Goal: Task Accomplishment & Management: Complete application form

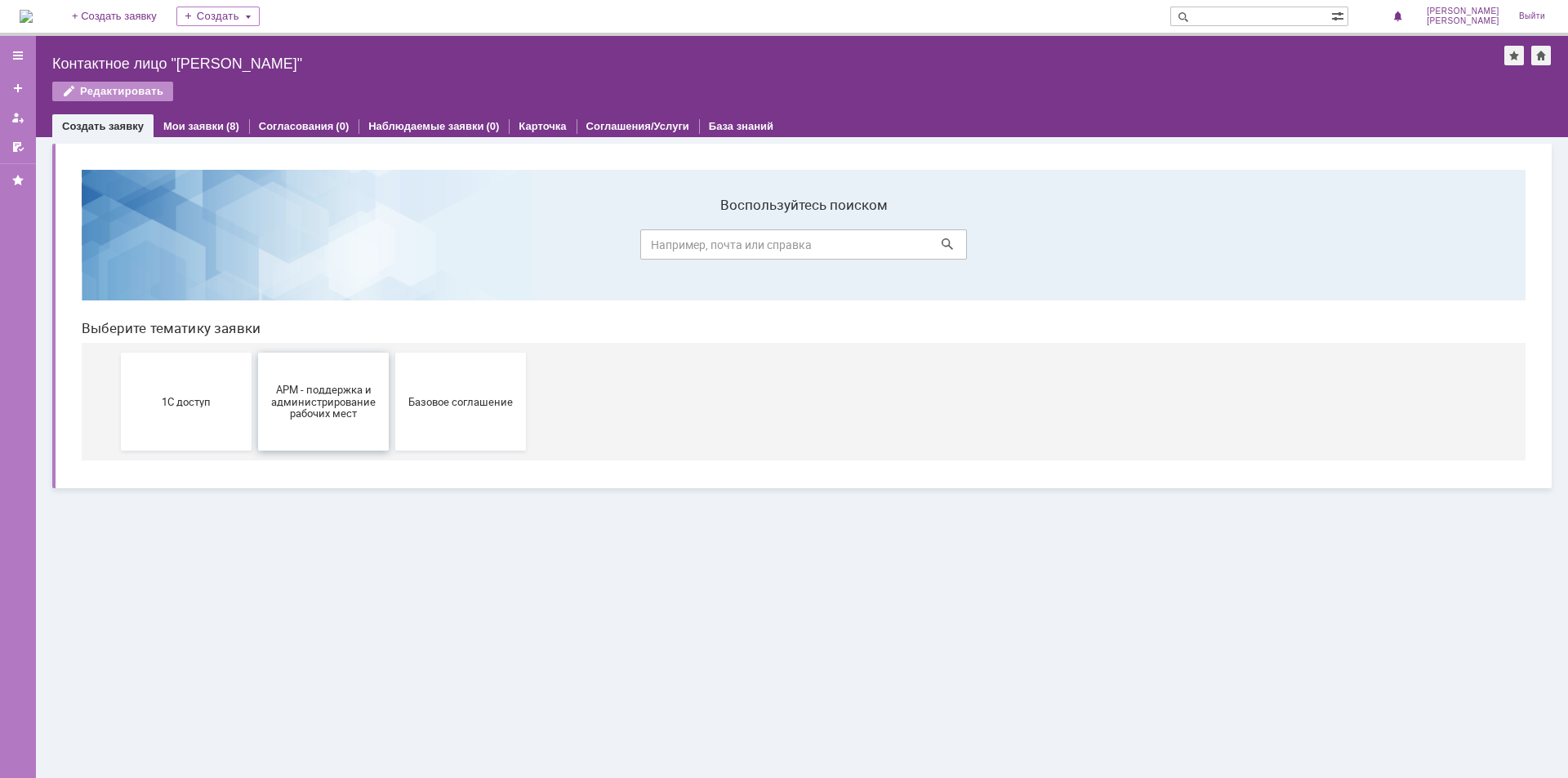
click at [359, 423] on button "АРМ - поддержка и администрирование рабочих мест" at bounding box center [323, 401] width 131 height 98
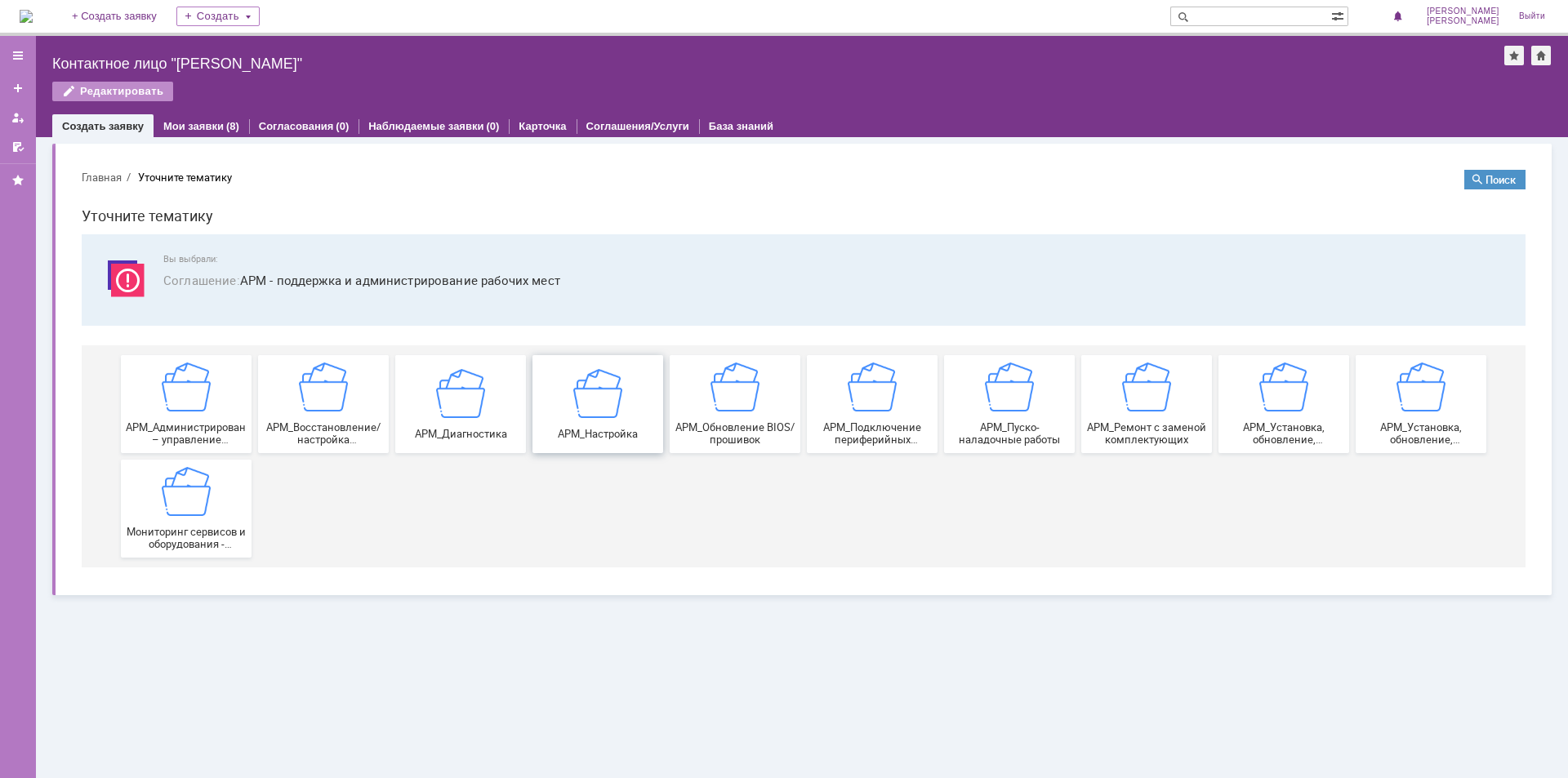
click at [626, 417] on div "АРМ_Настройка" at bounding box center [597, 404] width 121 height 71
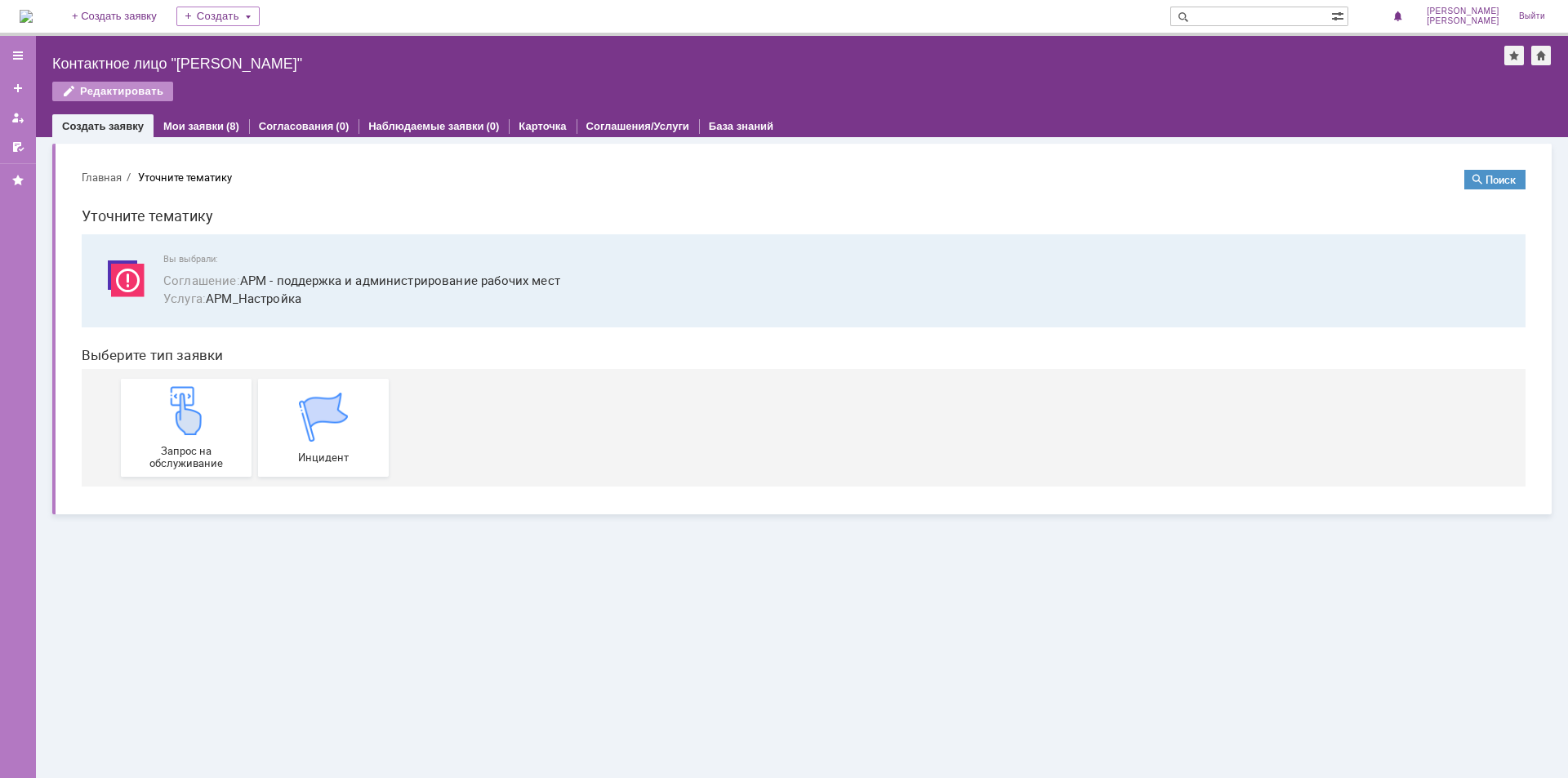
click at [183, 173] on div "Уточните тематику" at bounding box center [184, 178] width 94 height 13
click at [97, 178] on button "Главная" at bounding box center [102, 178] width 40 height 15
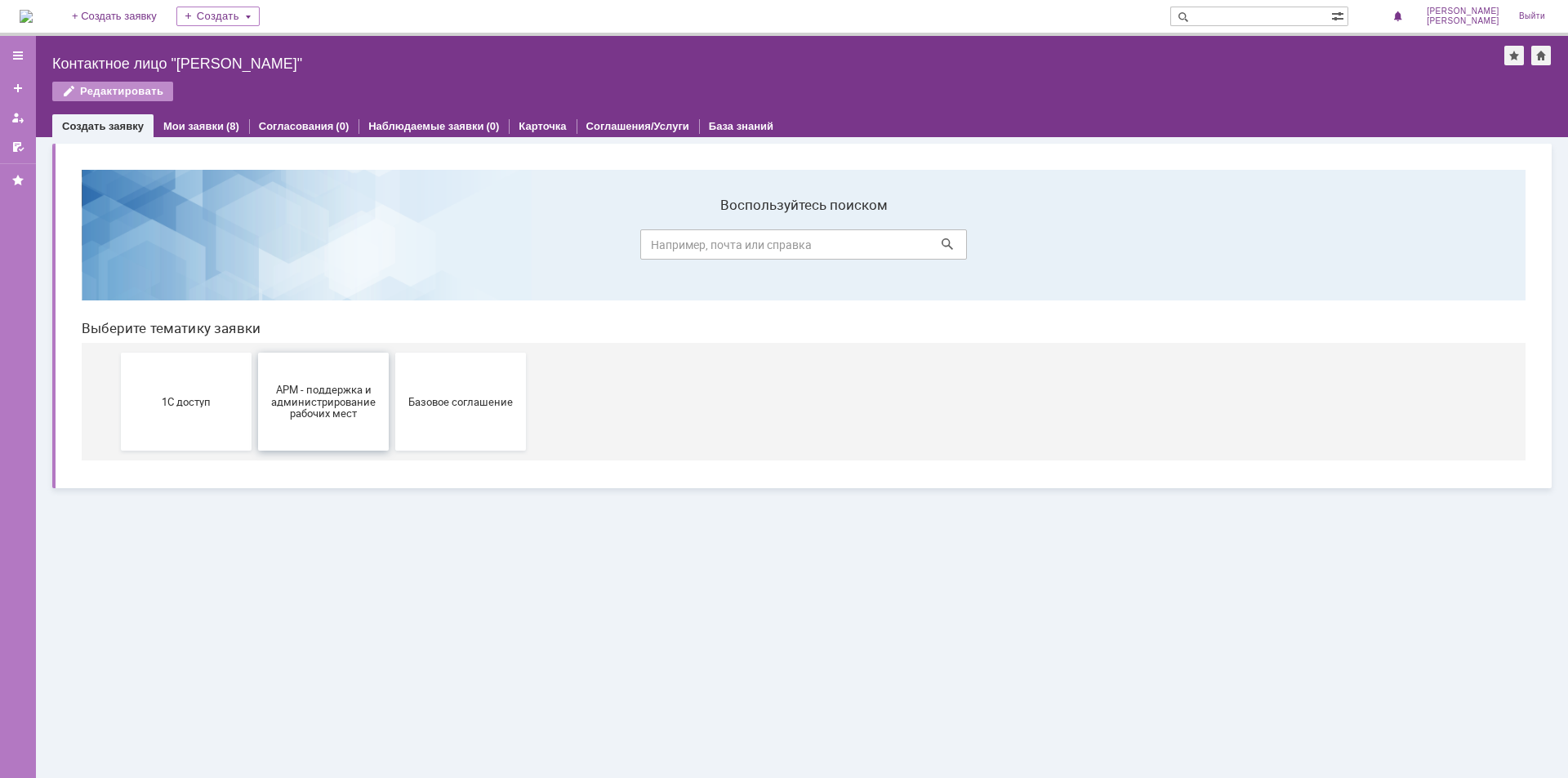
click at [320, 410] on span "АРМ - поддержка и администрирование рабочих мест" at bounding box center [323, 401] width 121 height 37
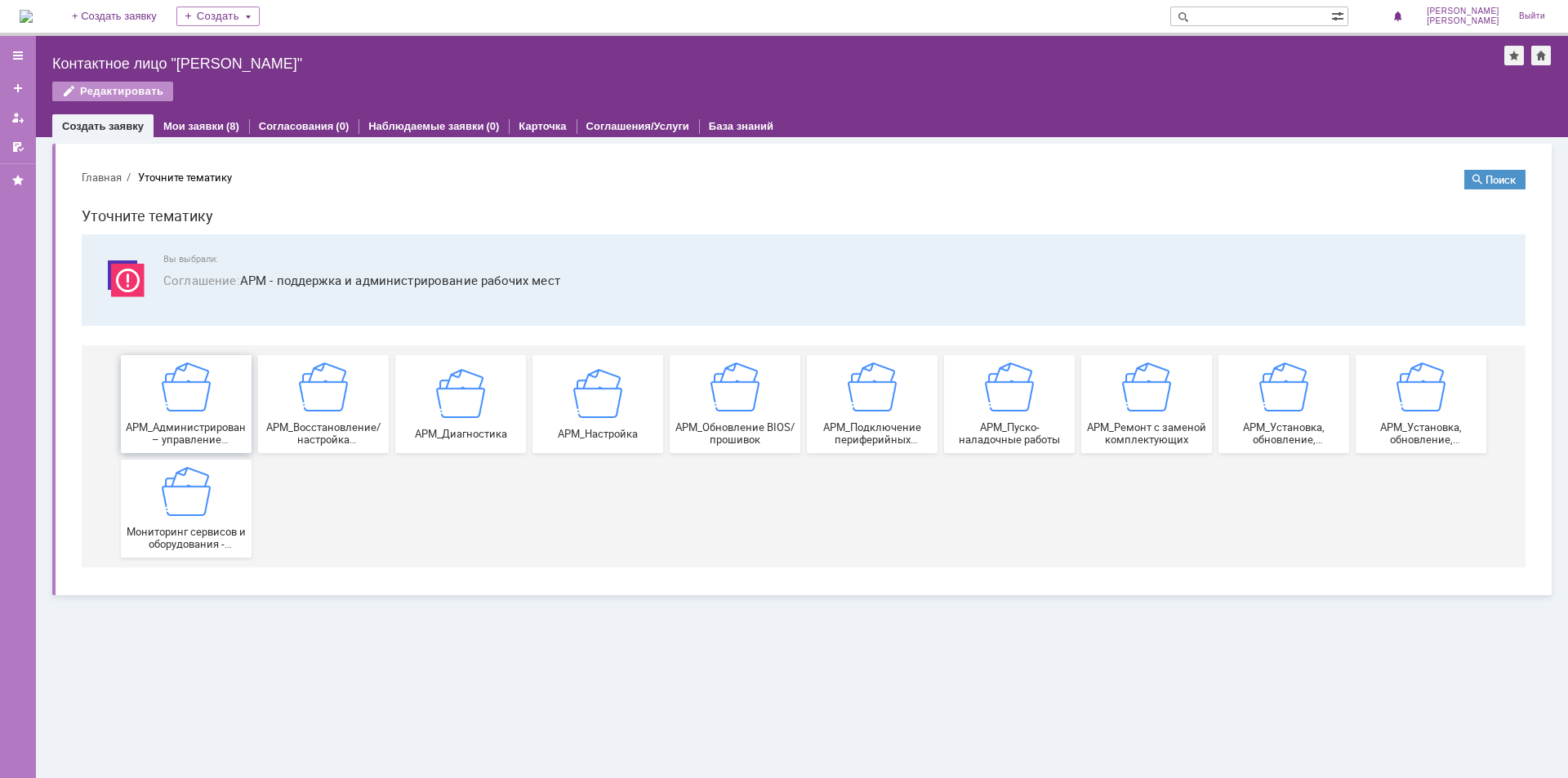
click at [203, 428] on span "АРМ_Администрирование – управление политиками рабочих мест" at bounding box center [186, 433] width 121 height 24
click at [332, 399] on img at bounding box center [323, 387] width 49 height 49
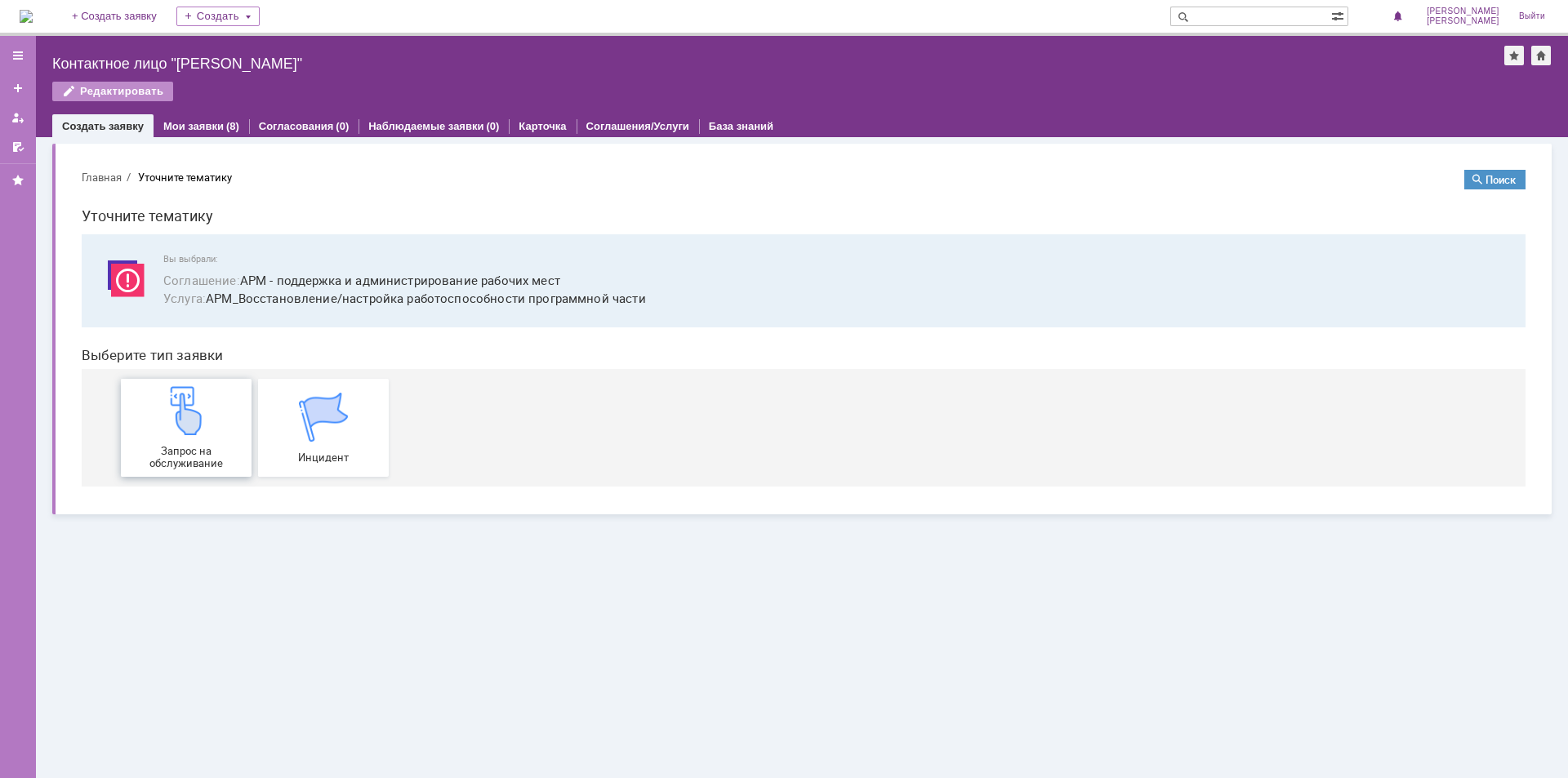
click at [199, 446] on span "Запрос на обслуживание" at bounding box center [186, 457] width 121 height 24
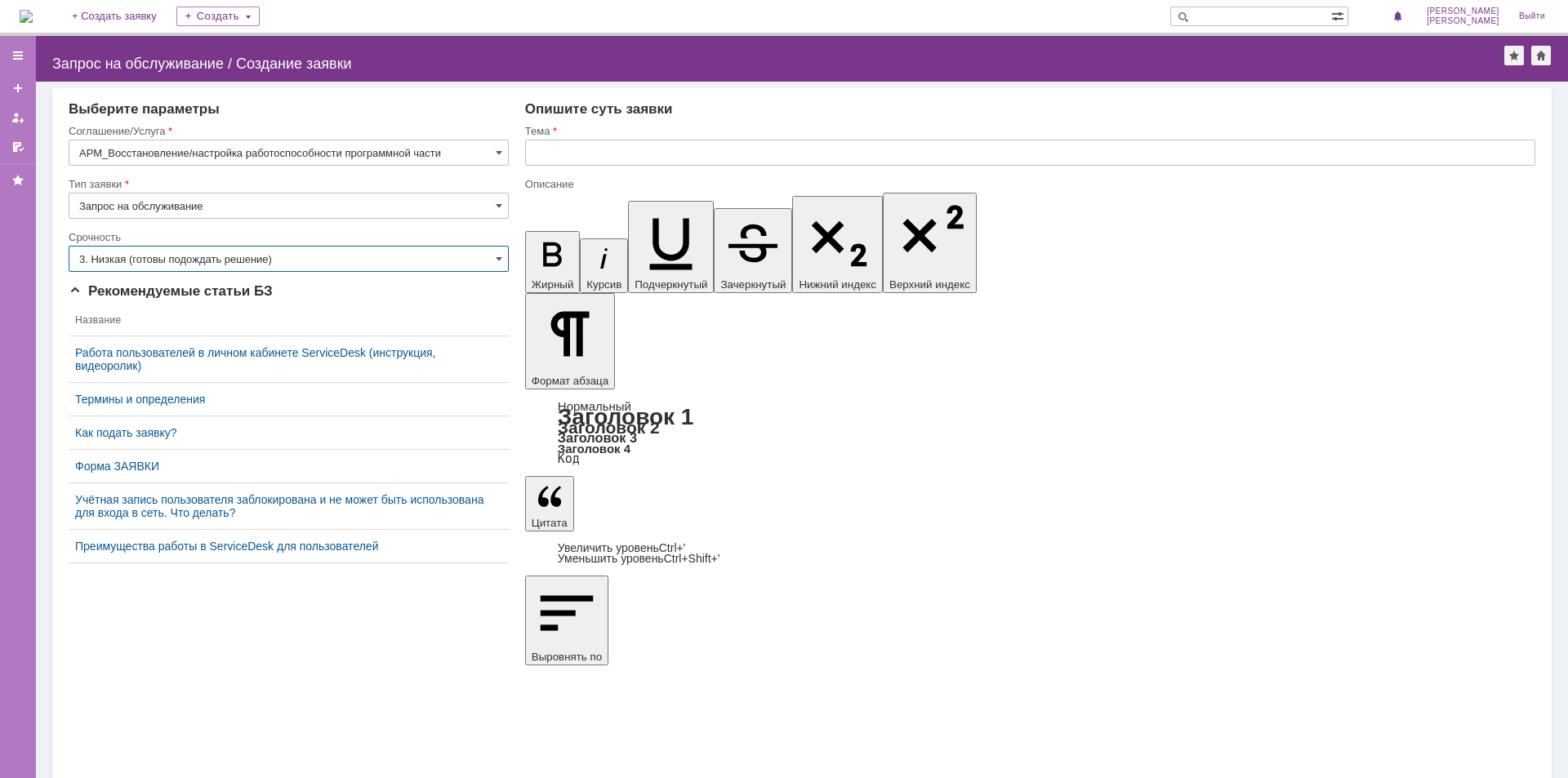
click at [133, 260] on input "3. Низкая (готовы подождать решение)" at bounding box center [289, 258] width 440 height 26
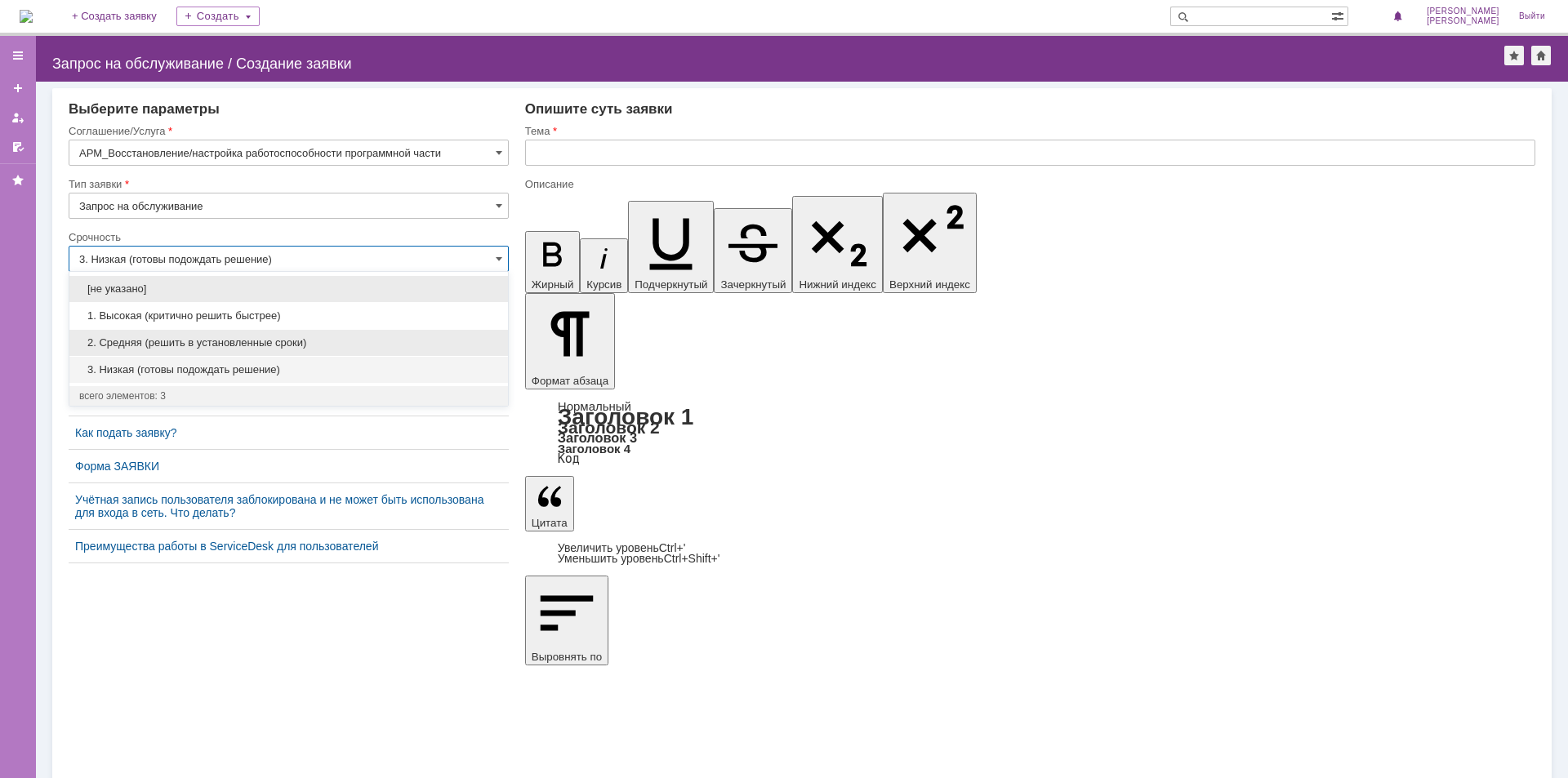
click at [136, 343] on span "2. Средняя (решить в установленные сроки)" at bounding box center [289, 343] width 419 height 13
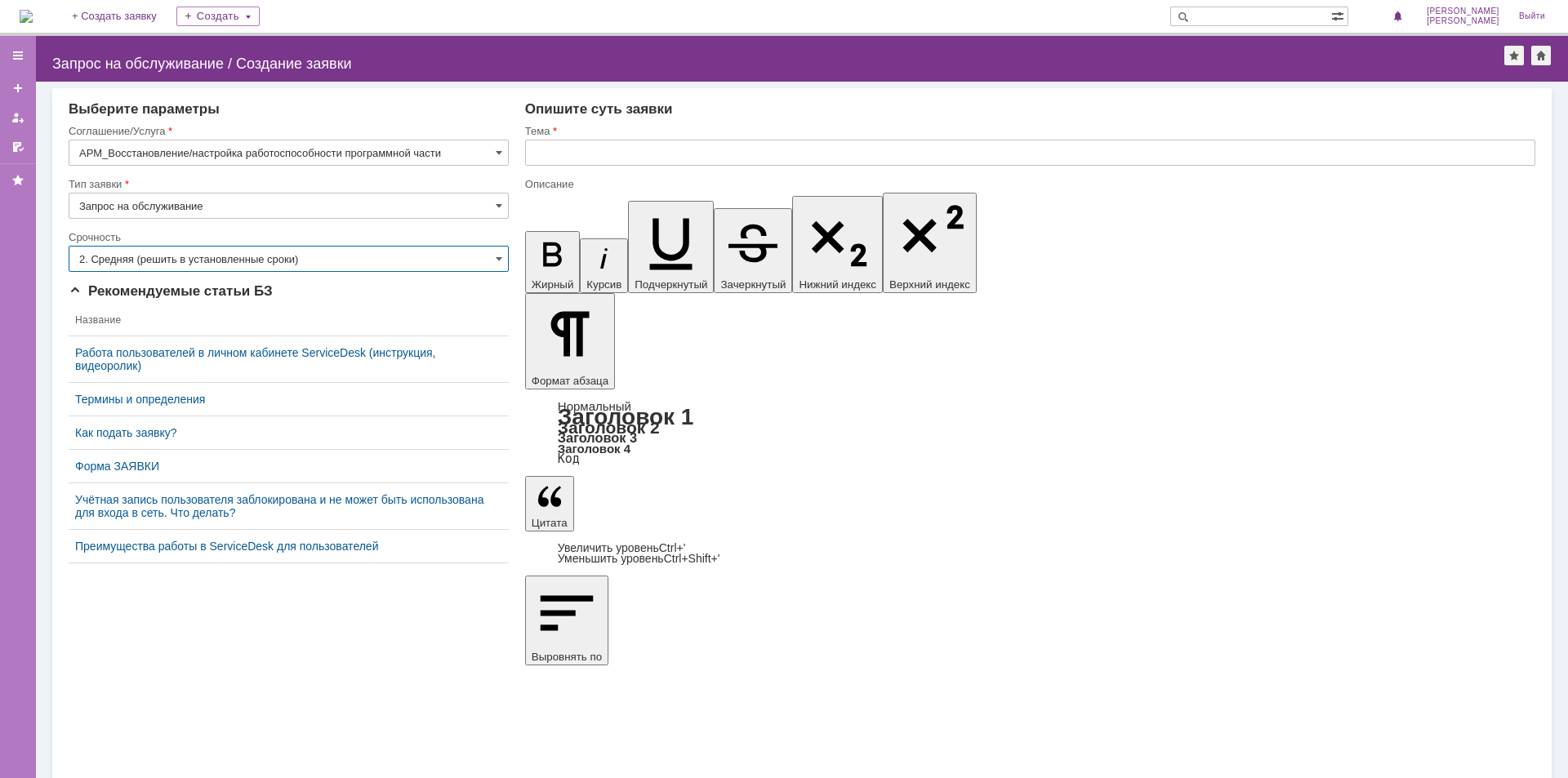
type input "2. Средняя (решить в установленные сроки)"
click at [571, 146] on input "text" at bounding box center [1030, 152] width 1010 height 26
type input "Очистить место на диске"
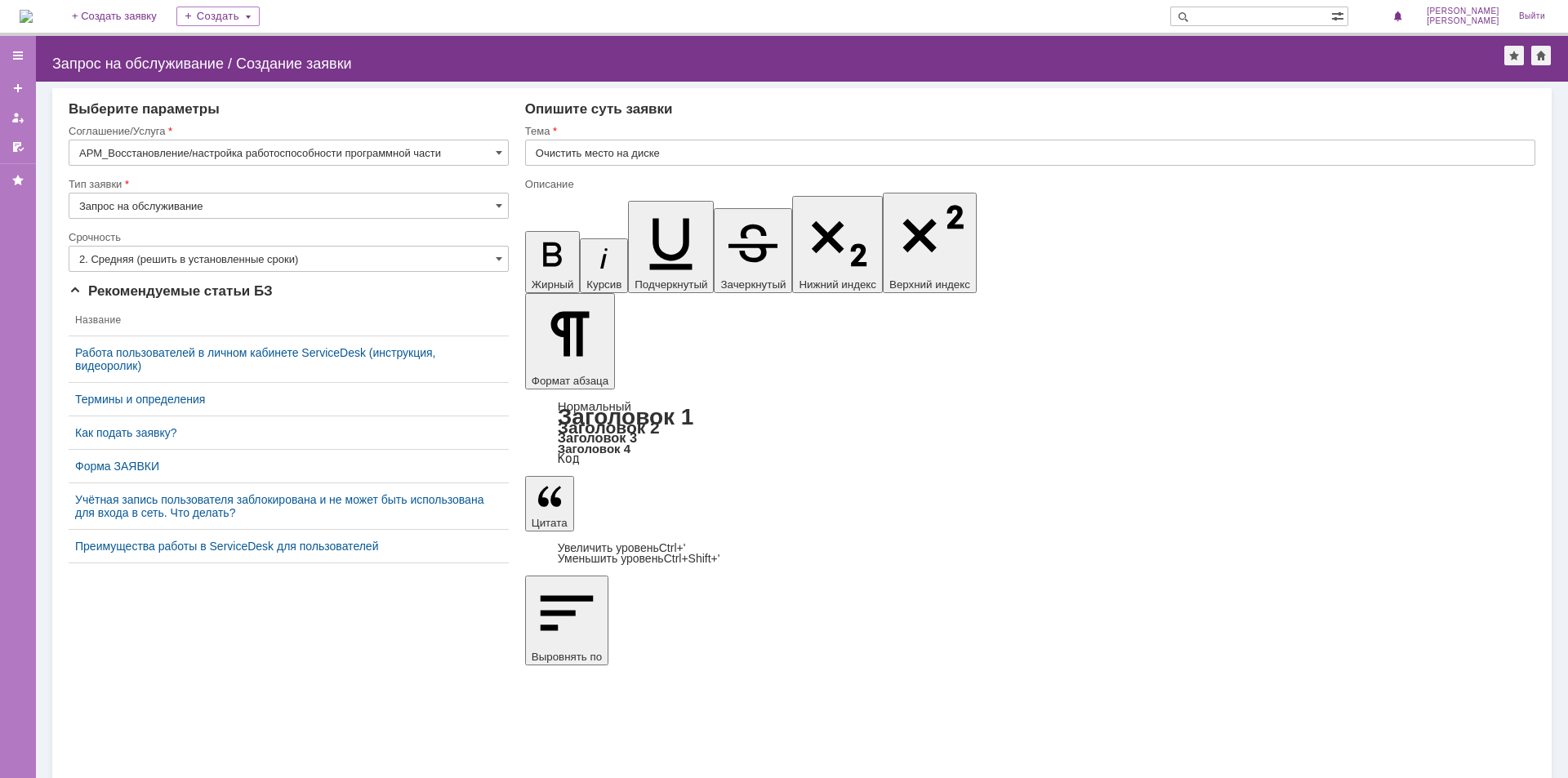
drag, startPoint x: 542, startPoint y: 5729, endPoint x: 1147, endPoint y: 5762, distance: 605.9
copy body "Рабочее место Брыкиной Светланаы Владимировны. Номер для связи +7 987 912 88 50…"
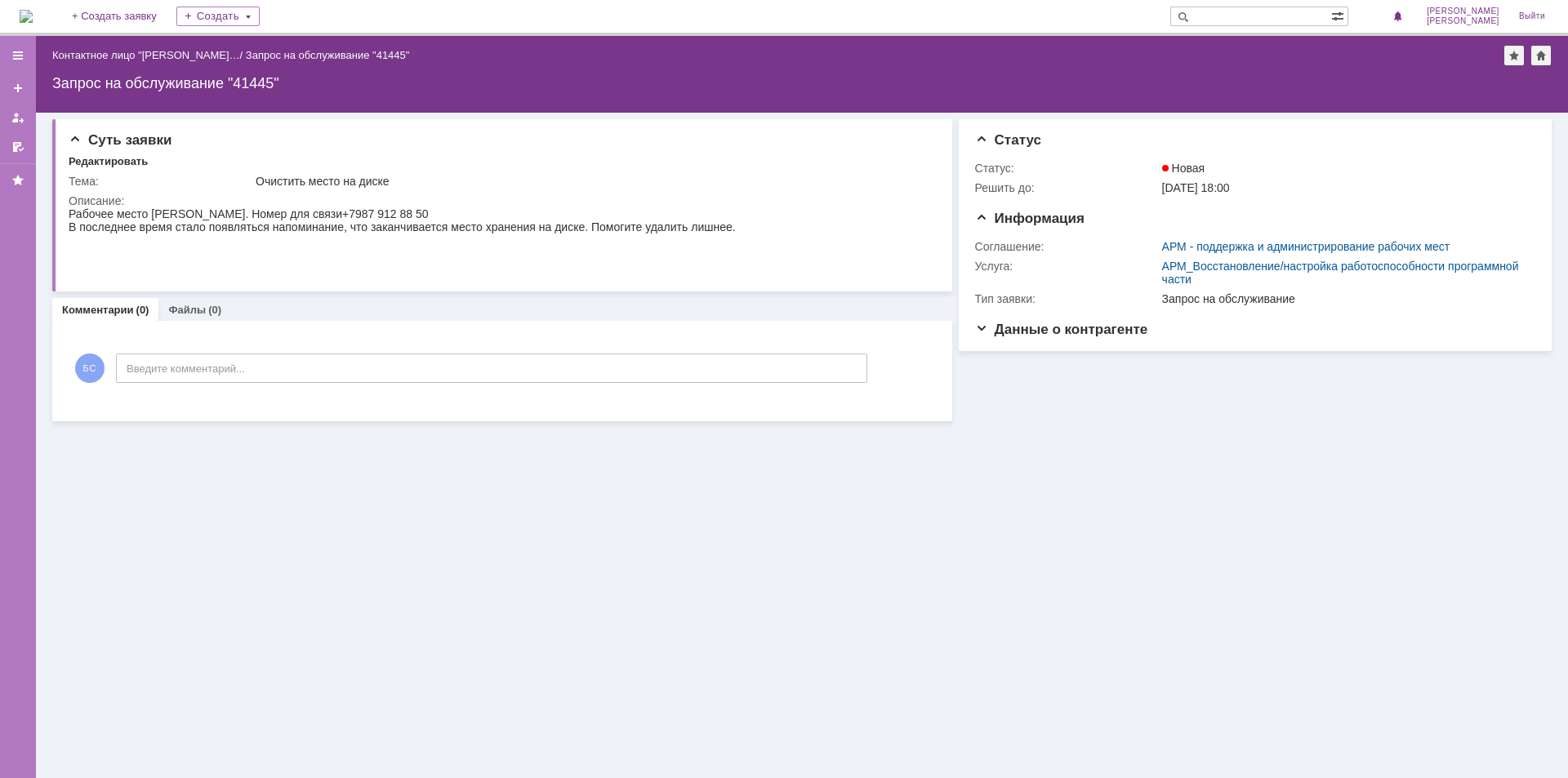
click at [400, 606] on div "Суть заявки Редактировать Тема: Очистить место на диске Описание: Комментарии (…" at bounding box center [802, 445] width 1532 height 665
